Goal: Complete application form

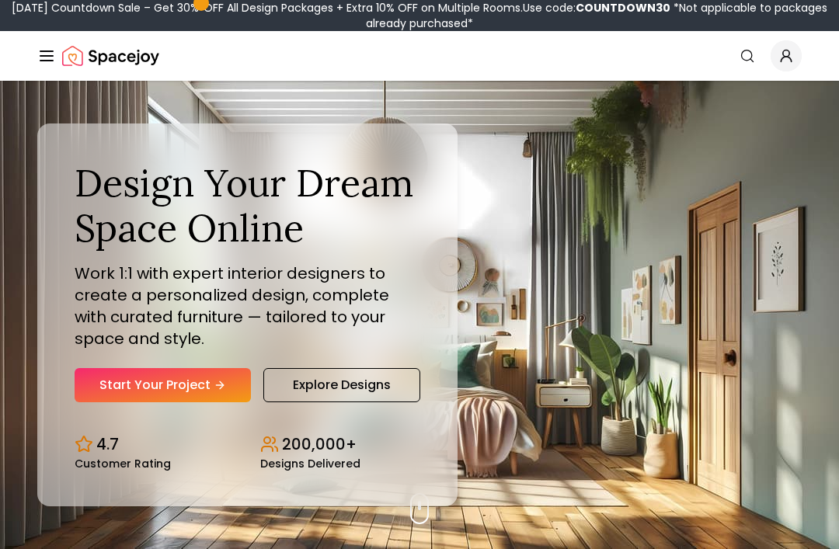
click at [127, 401] on link "Start Your Project" at bounding box center [163, 385] width 176 height 34
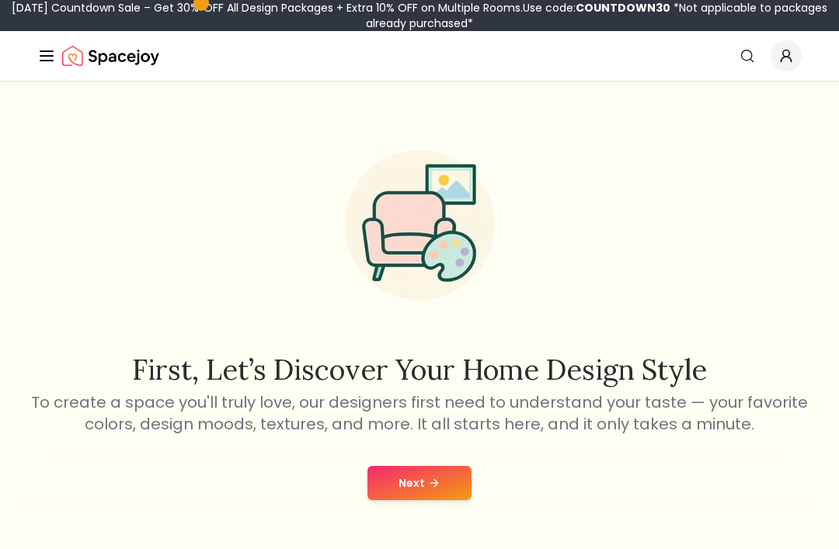
click at [424, 488] on button "Next" at bounding box center [419, 483] width 104 height 34
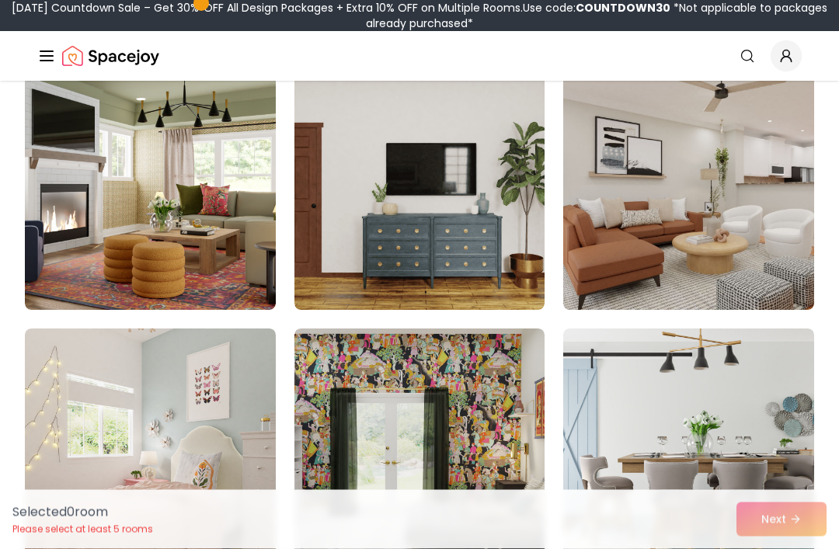
scroll to position [436, 0]
click at [225, 378] on img at bounding box center [150, 452] width 251 height 248
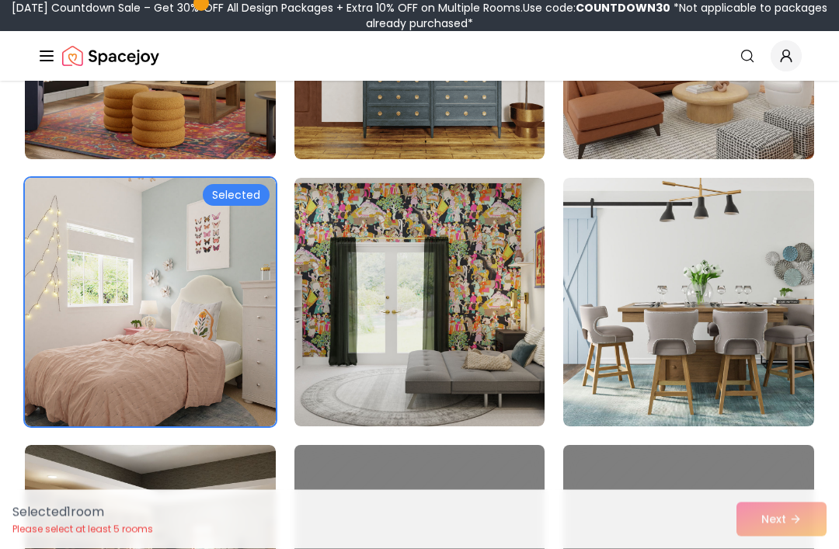
scroll to position [620, 0]
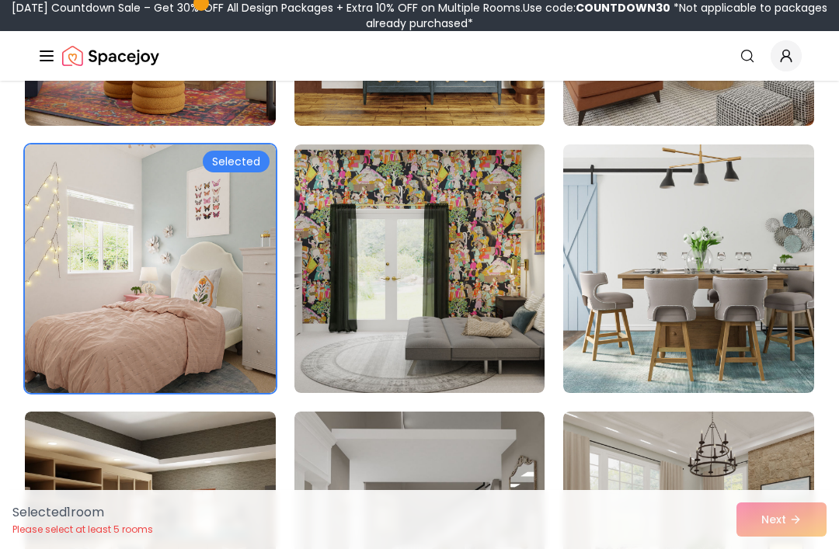
click at [782, 548] on div "Selected 1 room Please select at least 5 rooms Next" at bounding box center [419, 519] width 839 height 59
click at [779, 548] on div "Selected 1 room Please select at least 5 rooms Next" at bounding box center [419, 519] width 839 height 59
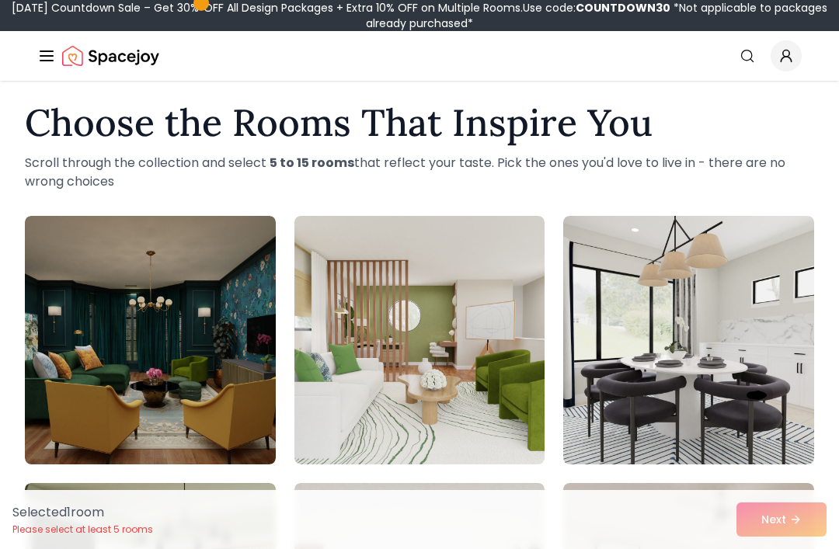
scroll to position [0, 0]
